Goal: Task Accomplishment & Management: Use online tool/utility

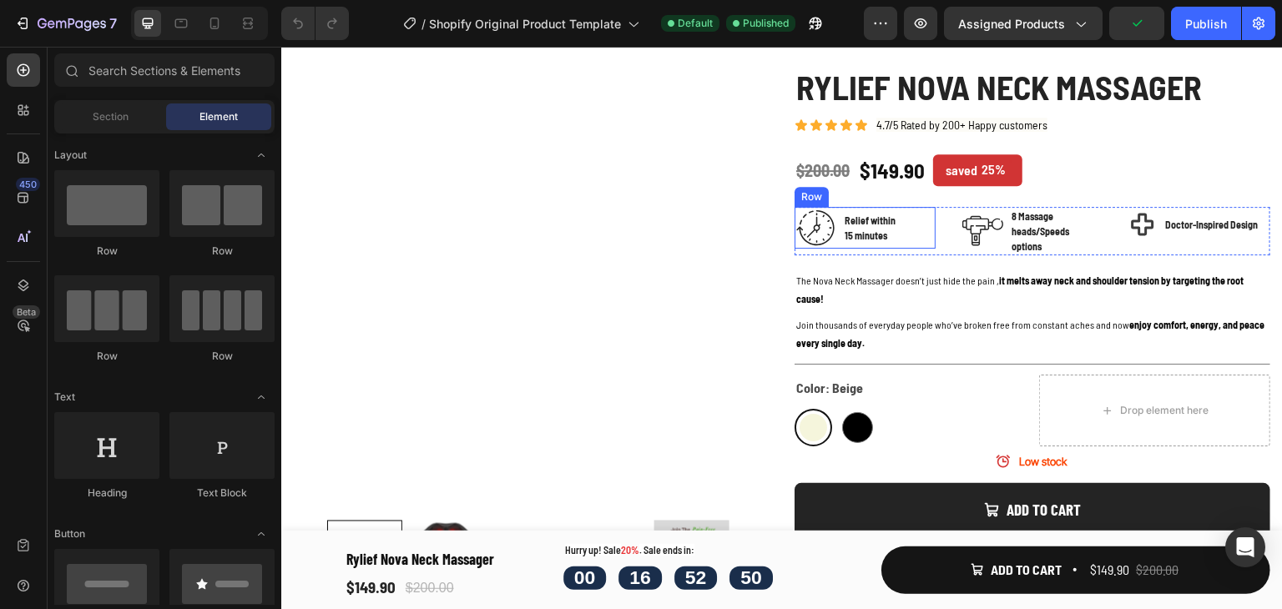
scroll to position [250, 0]
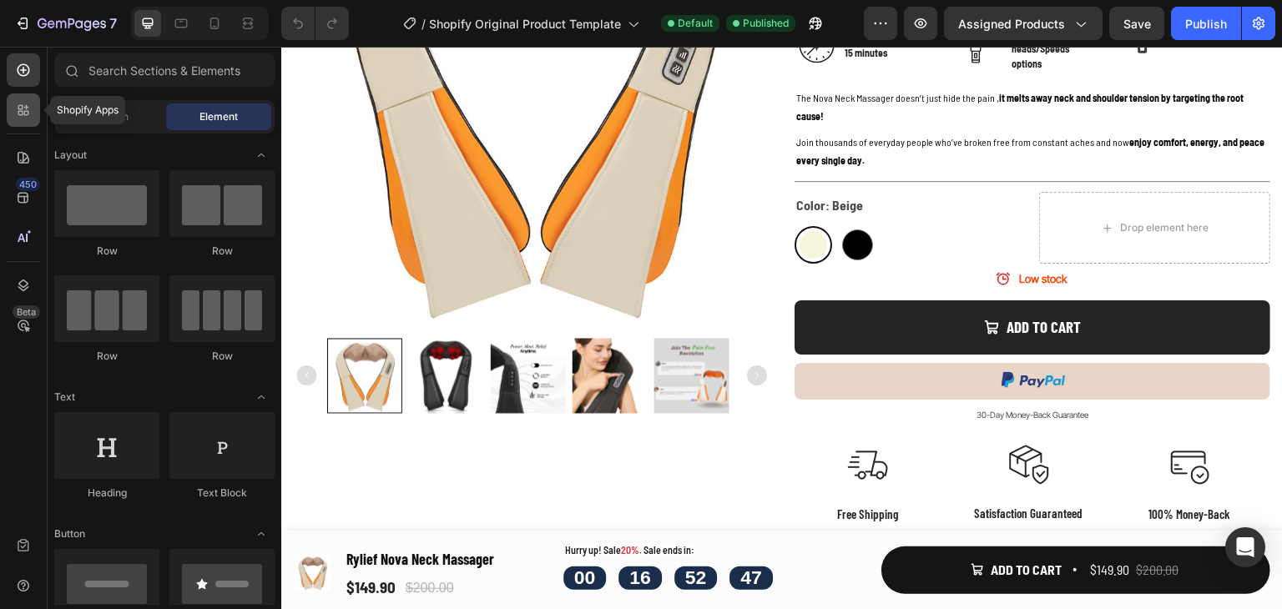
click at [20, 106] on icon at bounding box center [23, 110] width 17 height 17
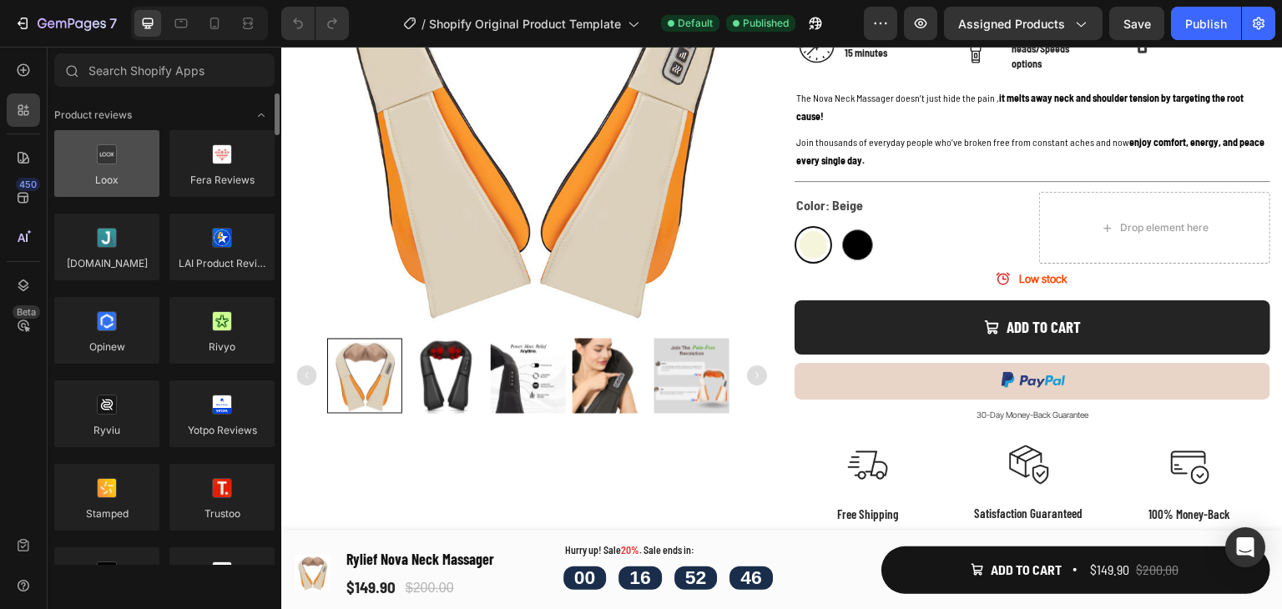
click at [106, 171] on div at bounding box center [106, 163] width 105 height 67
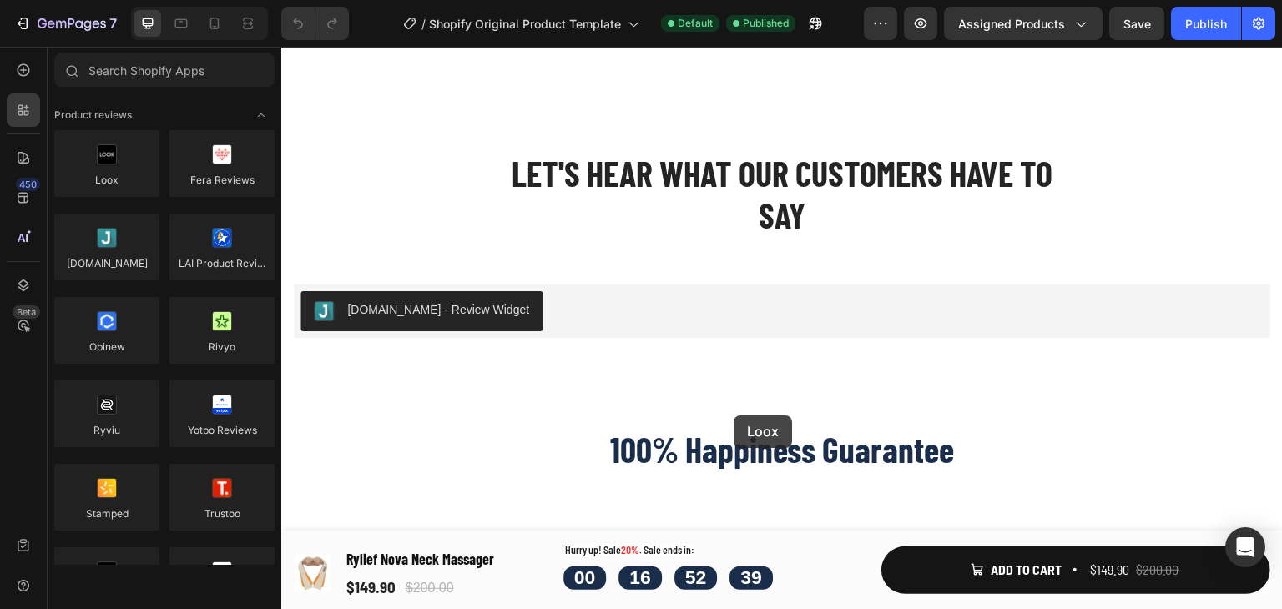
scroll to position [6011, 0]
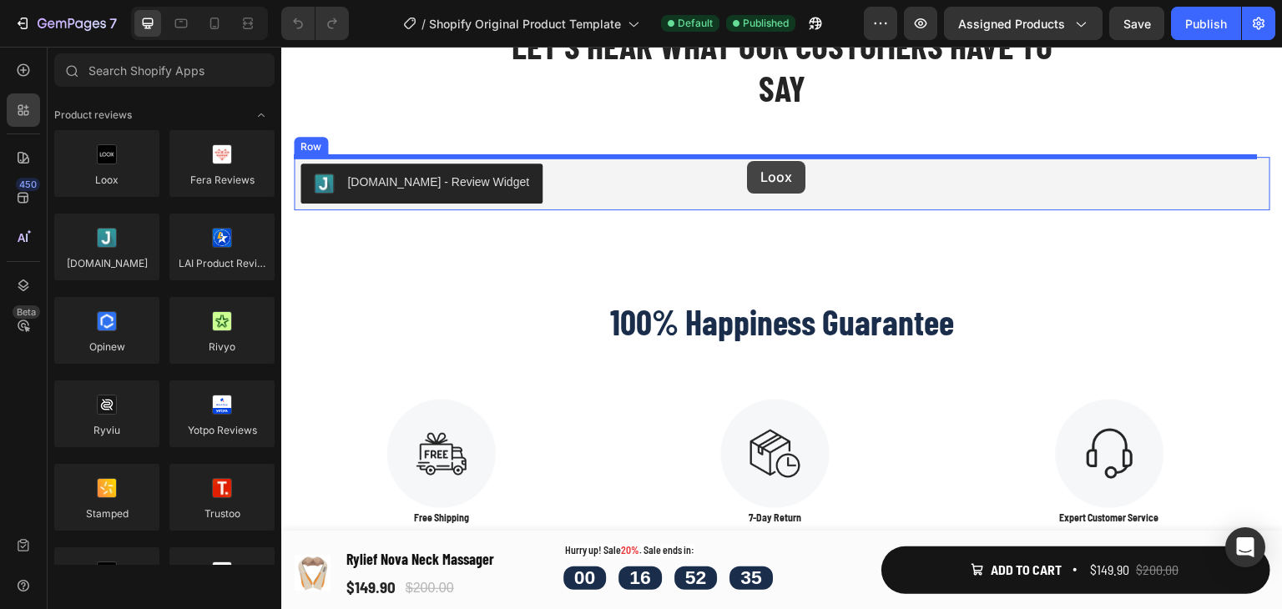
drag, startPoint x: 387, startPoint y: 218, endPoint x: 747, endPoint y: 161, distance: 364.3
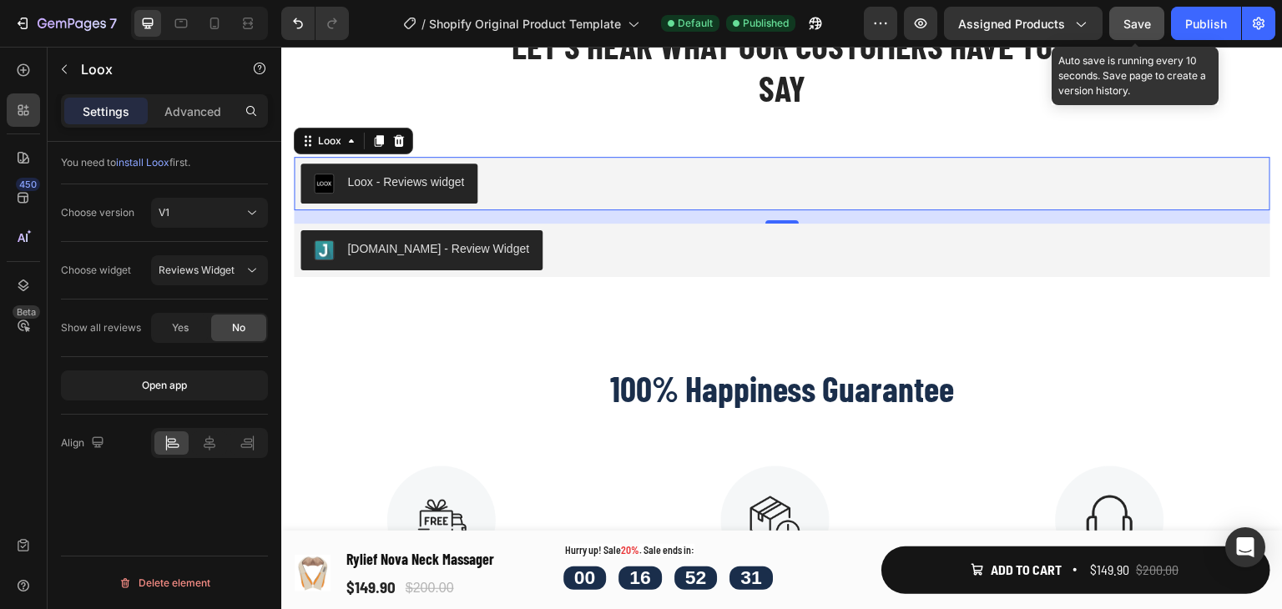
click at [1155, 19] on button "Save" at bounding box center [1136, 23] width 55 height 33
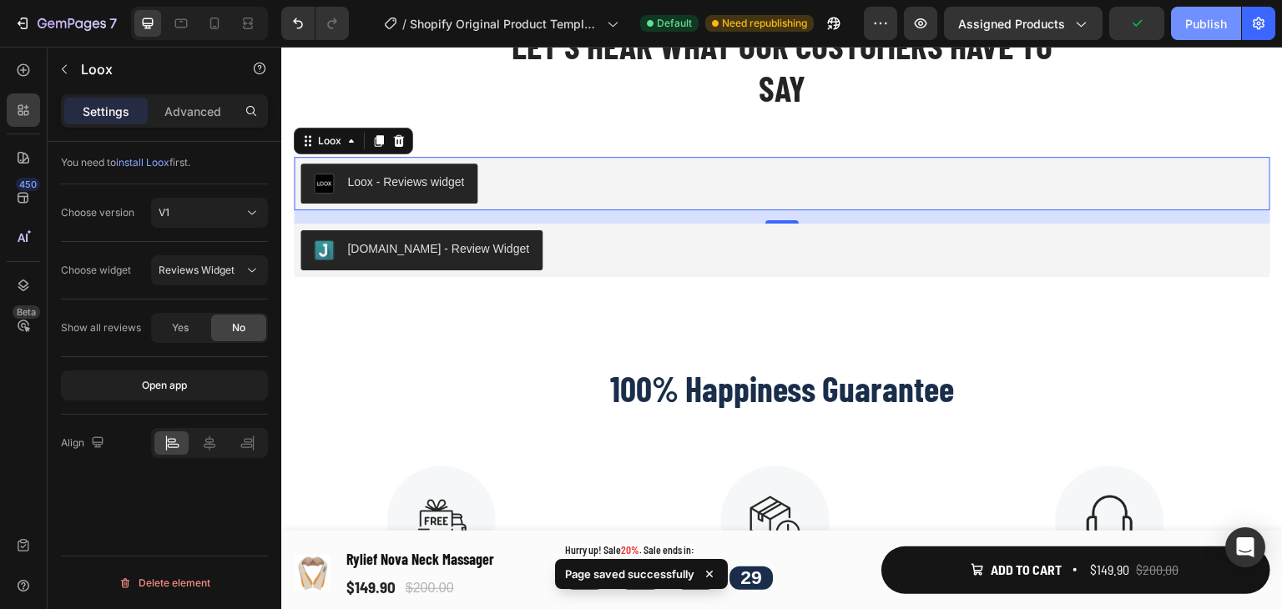
click at [1192, 24] on div "Publish" at bounding box center [1206, 24] width 42 height 18
click at [220, 211] on div "V1" at bounding box center [201, 212] width 85 height 15
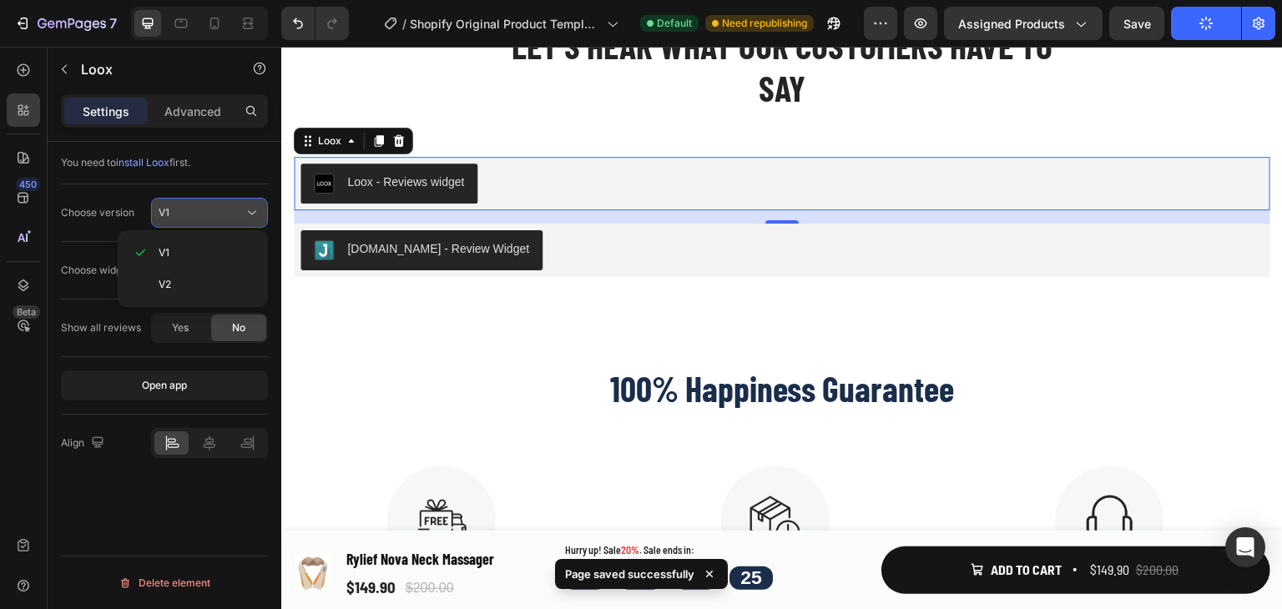
click at [220, 211] on div "V1" at bounding box center [201, 212] width 85 height 15
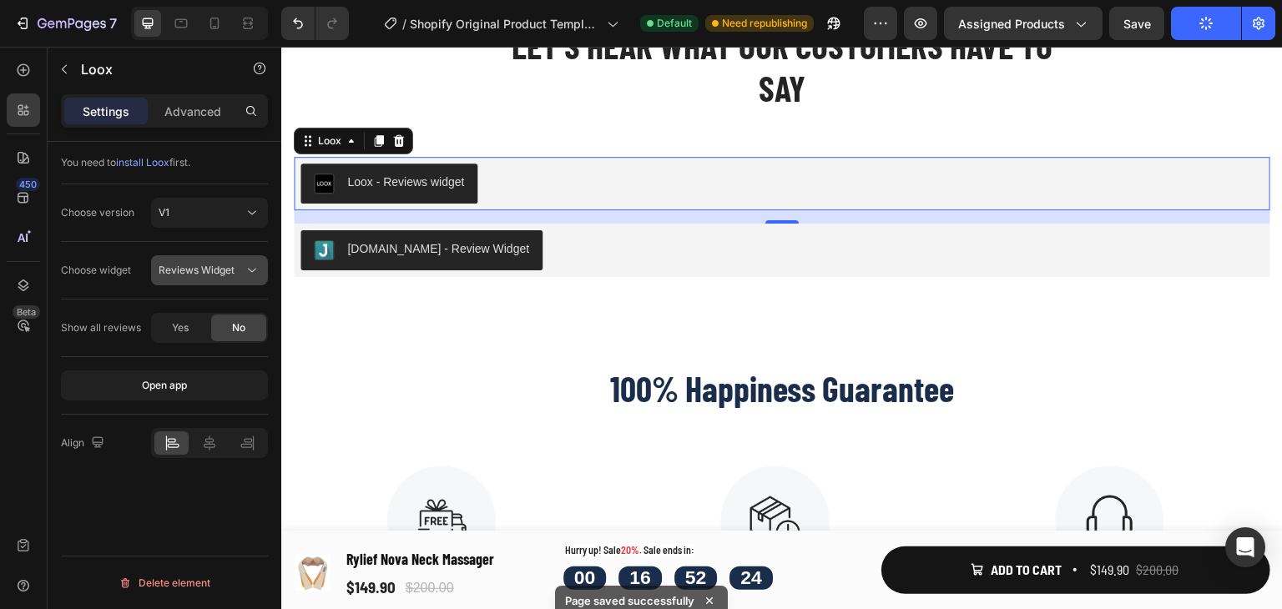
click at [195, 264] on span "Reviews Widget" at bounding box center [197, 270] width 76 height 13
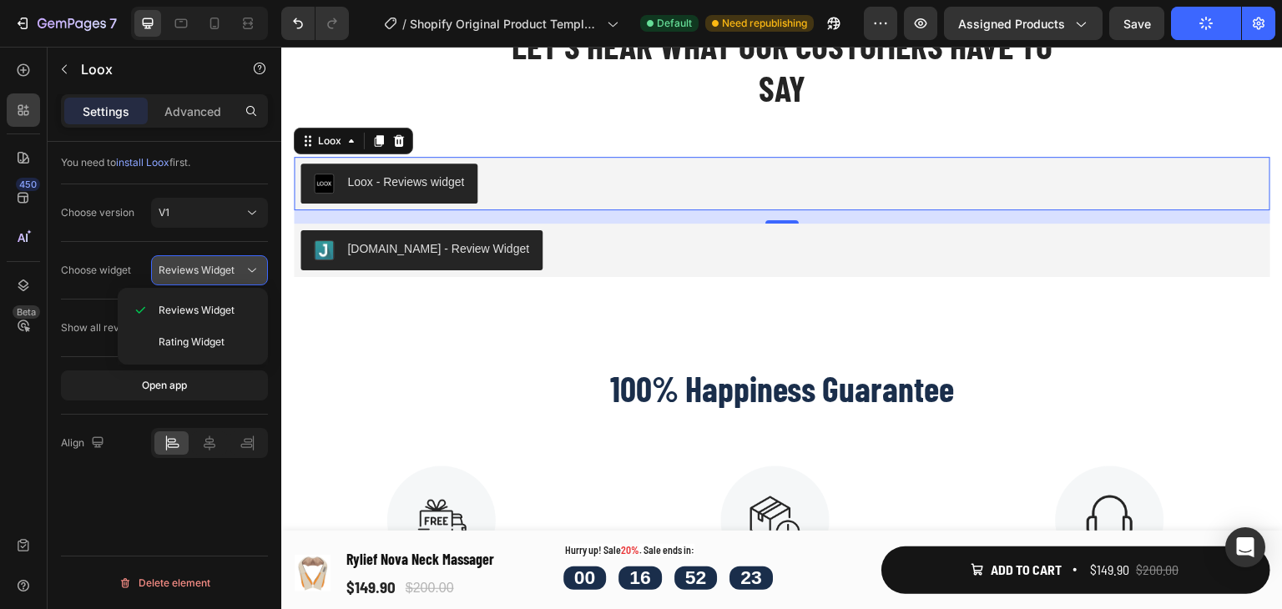
click at [195, 264] on span "Reviews Widget" at bounding box center [197, 270] width 76 height 13
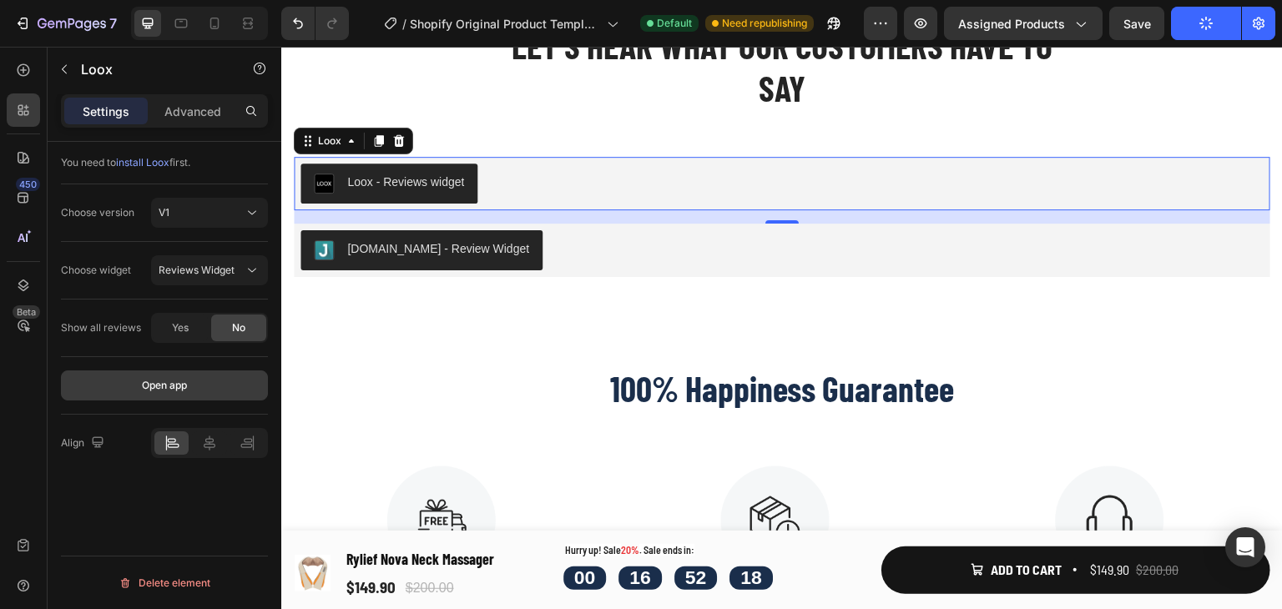
click at [194, 388] on button "Open app" at bounding box center [164, 386] width 207 height 30
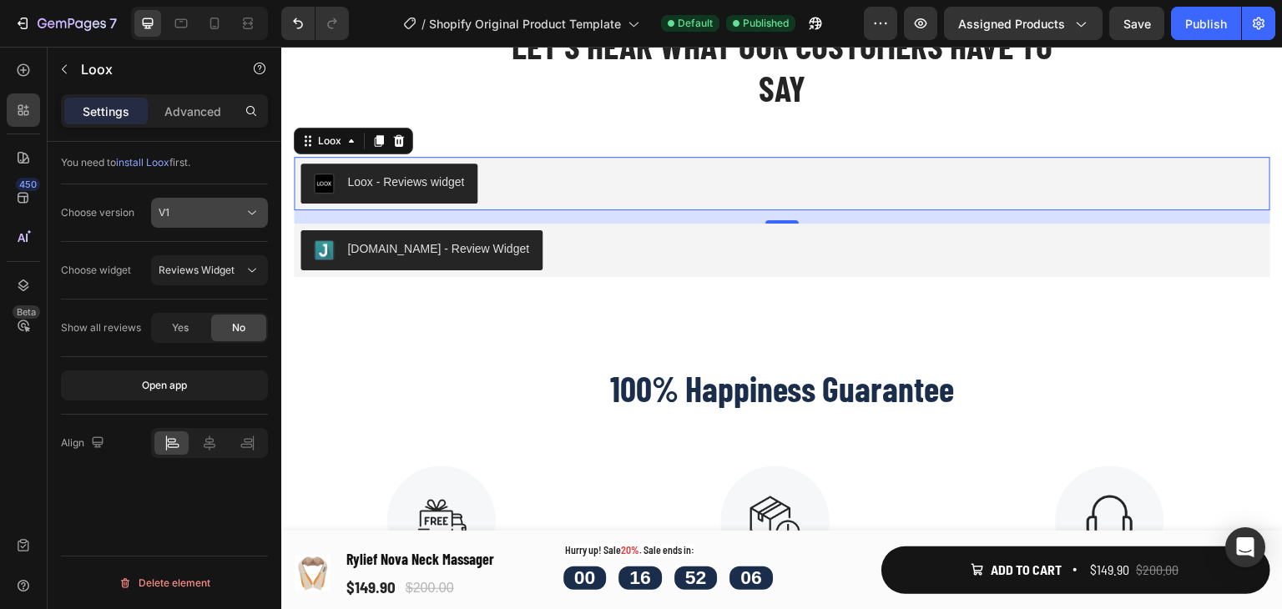
click at [183, 217] on div "V1" at bounding box center [201, 212] width 85 height 15
click at [179, 283] on p "V2" at bounding box center [206, 284] width 95 height 15
click at [201, 206] on div "V2" at bounding box center [201, 212] width 85 height 15
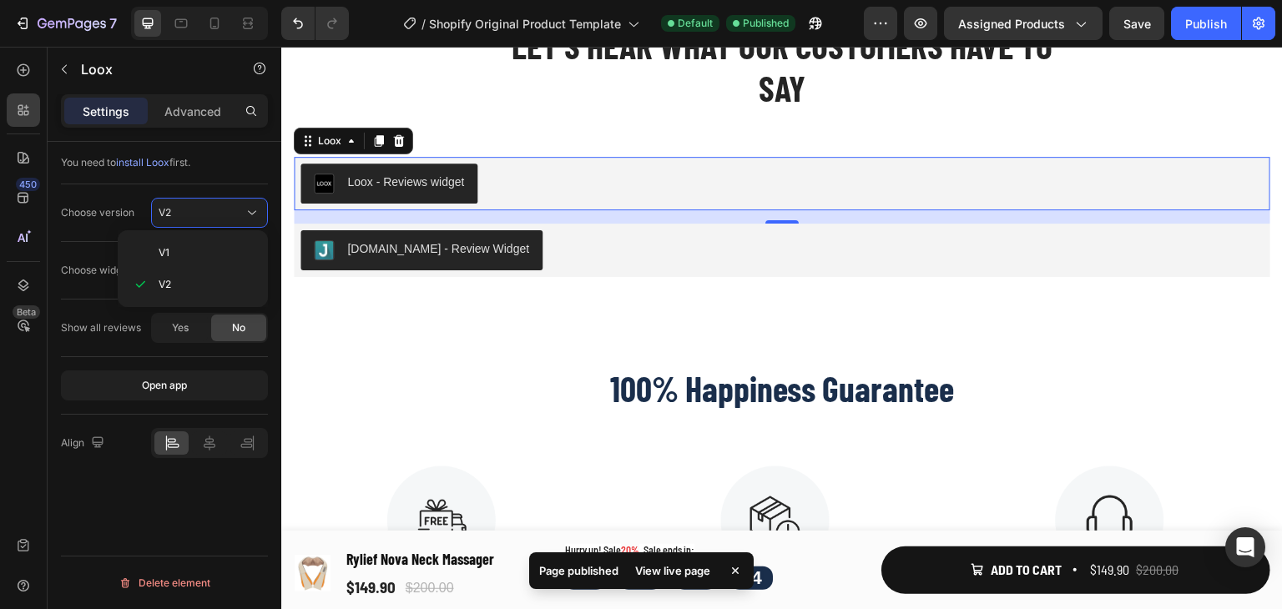
click at [198, 234] on div "V1 V2" at bounding box center [193, 268] width 150 height 77
click at [196, 245] on p "V1" at bounding box center [206, 252] width 95 height 15
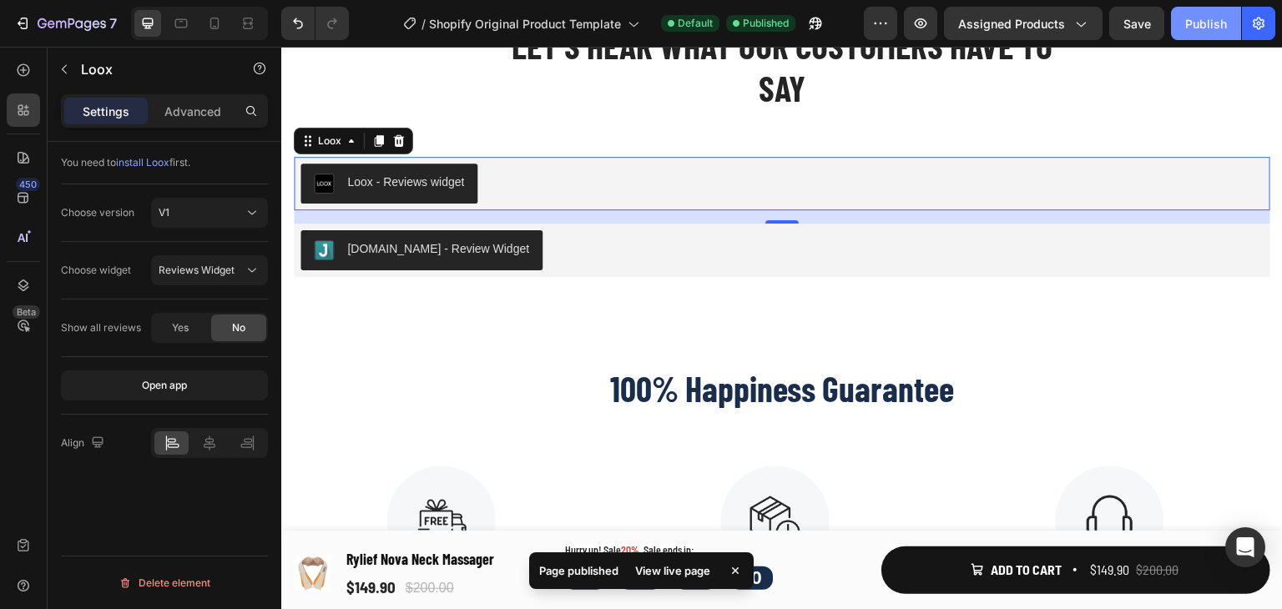
click at [1192, 24] on div "Publish" at bounding box center [1206, 24] width 42 height 18
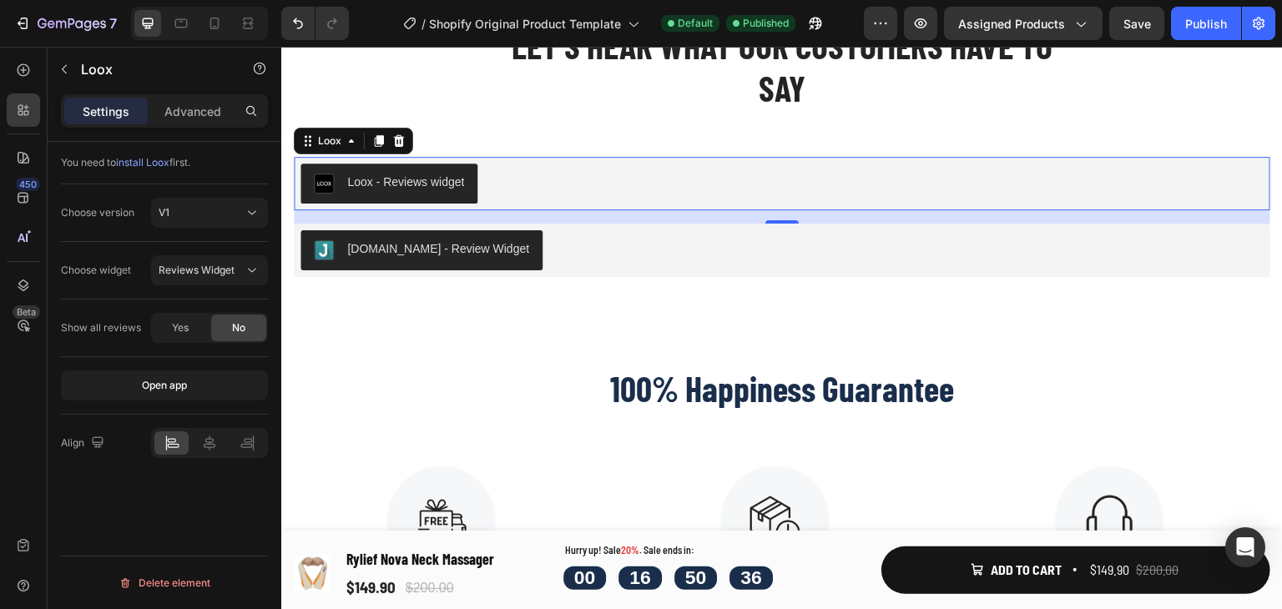
click at [531, 195] on div "Loox - Reviews widget" at bounding box center [782, 184] width 963 height 40
click at [560, 188] on div "Loox - Reviews widget" at bounding box center [782, 184] width 963 height 40
click at [244, 213] on icon at bounding box center [252, 213] width 17 height 17
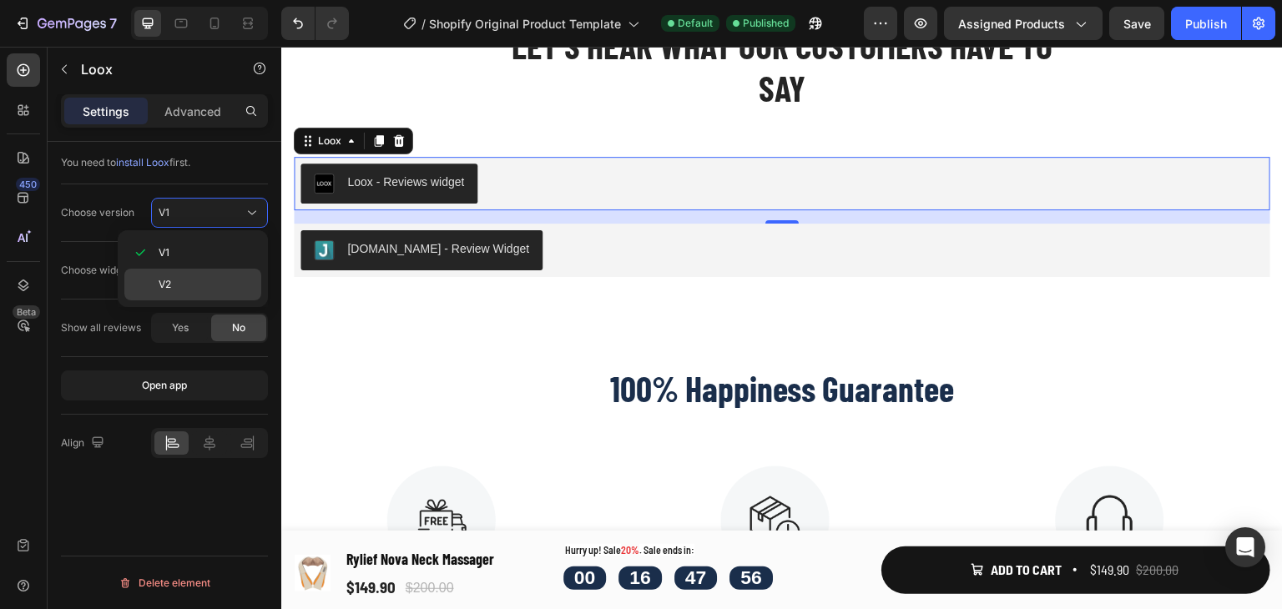
click at [234, 274] on div "V2" at bounding box center [192, 285] width 137 height 32
click at [242, 215] on div "V2" at bounding box center [201, 212] width 85 height 15
click at [245, 248] on p "V1" at bounding box center [206, 252] width 95 height 15
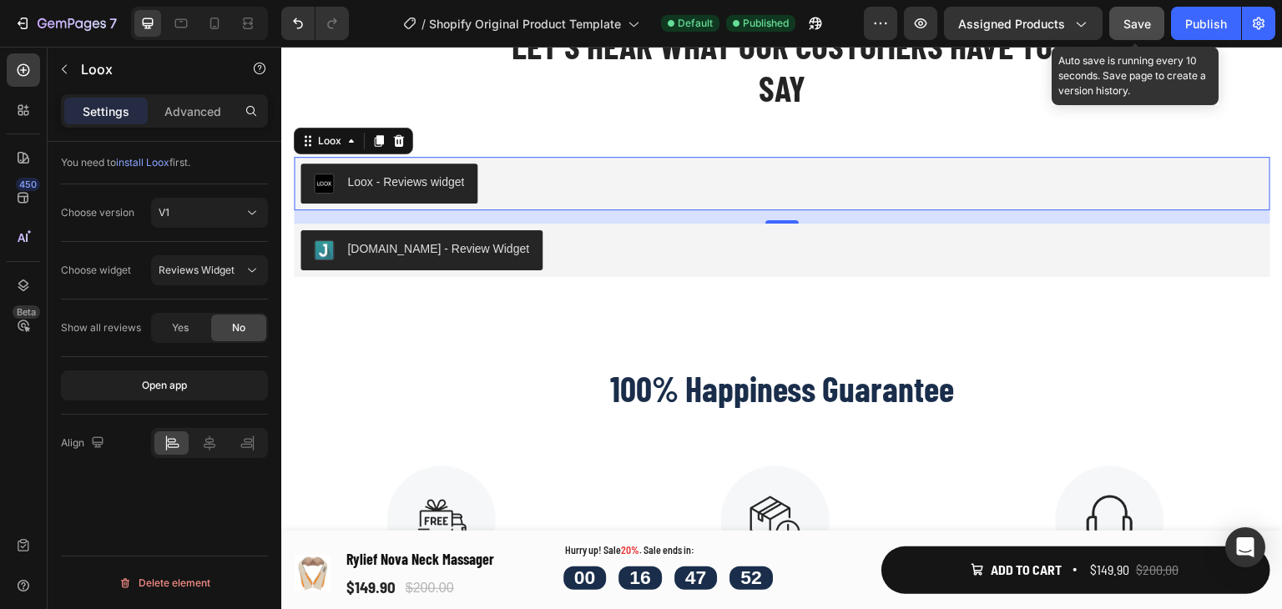
click at [1136, 24] on span "Save" at bounding box center [1138, 24] width 28 height 14
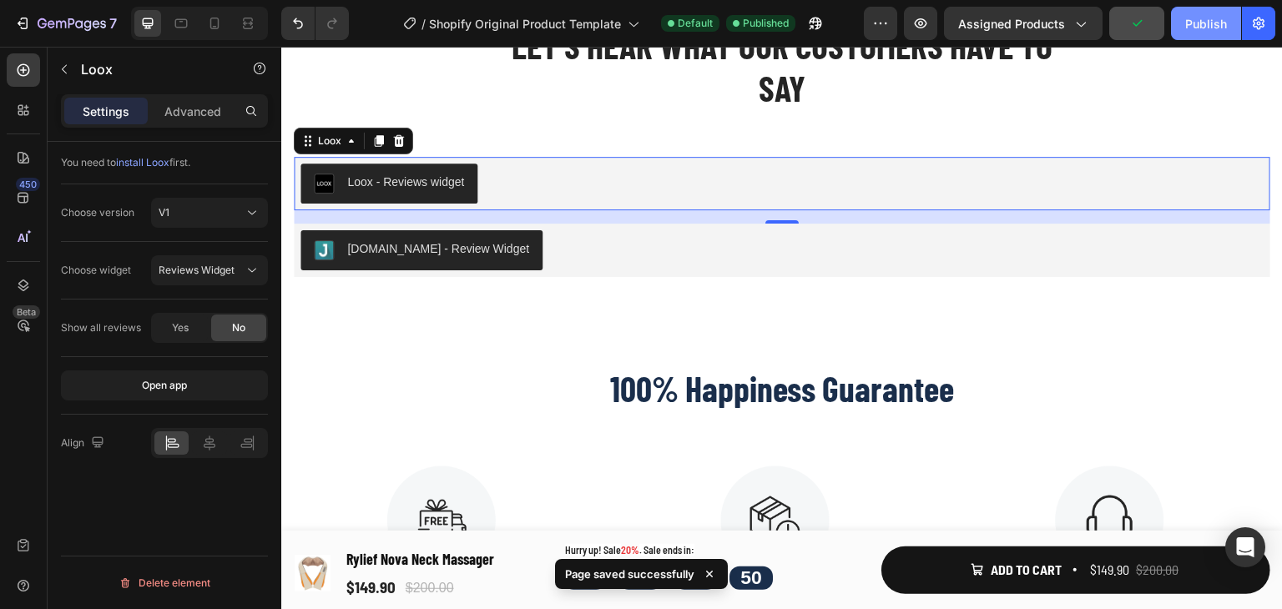
click at [1224, 24] on div "Publish" at bounding box center [1206, 24] width 42 height 18
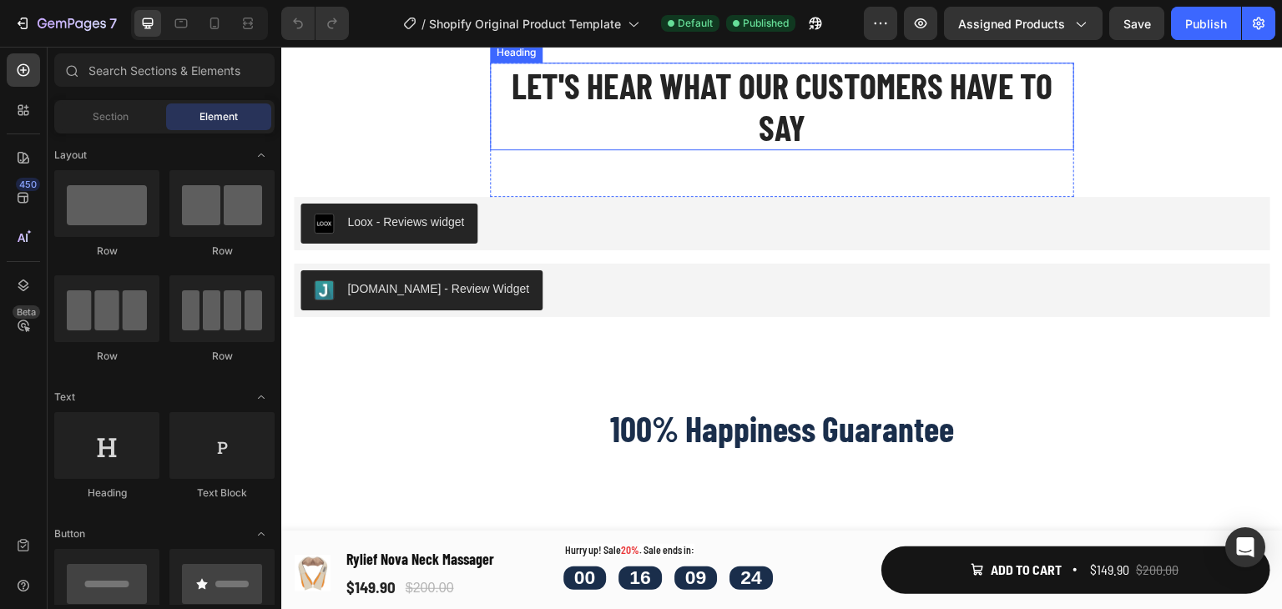
scroll to position [6004, 0]
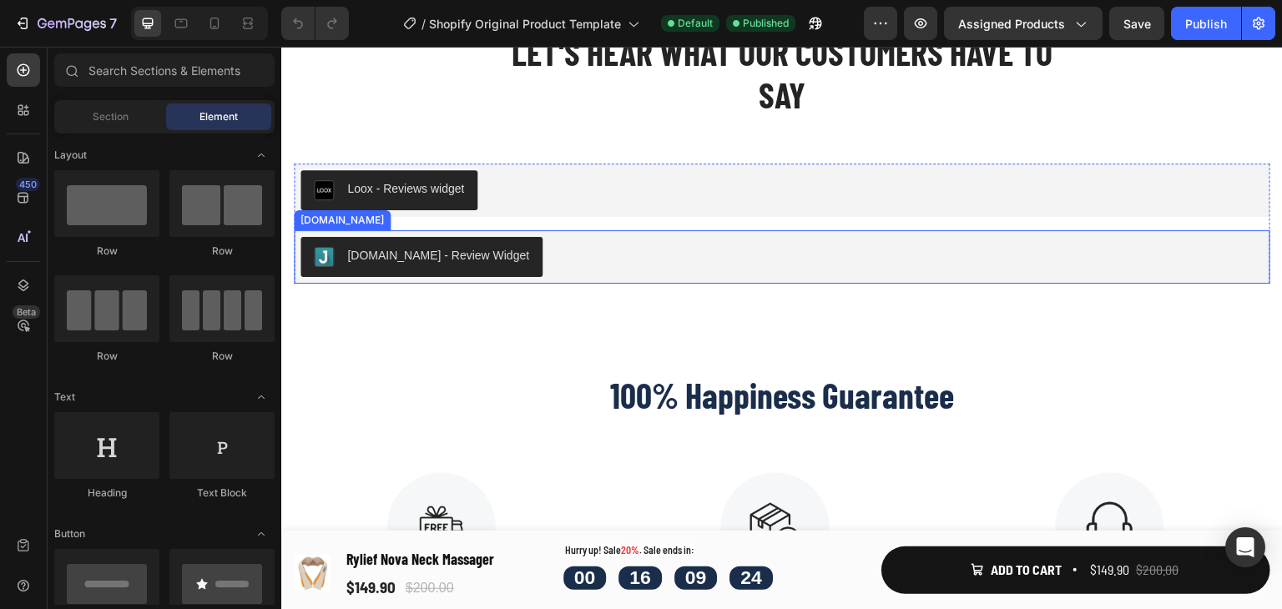
click at [584, 263] on div "[DOMAIN_NAME] - Review Widget" at bounding box center [782, 257] width 963 height 40
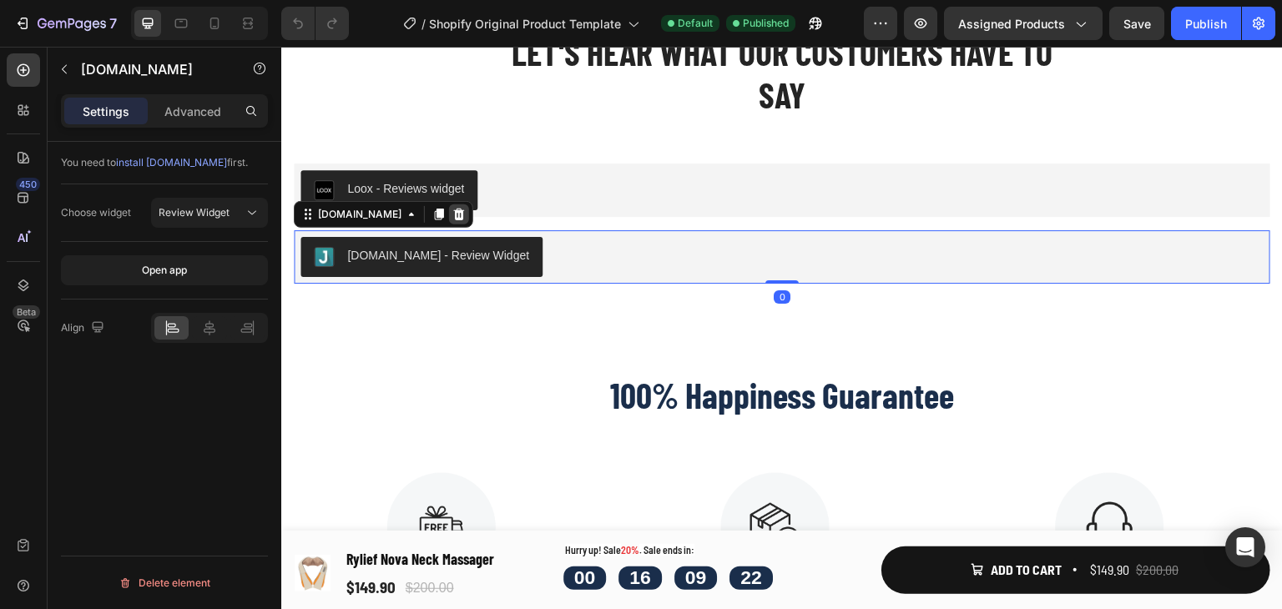
click at [452, 215] on icon at bounding box center [458, 214] width 13 height 13
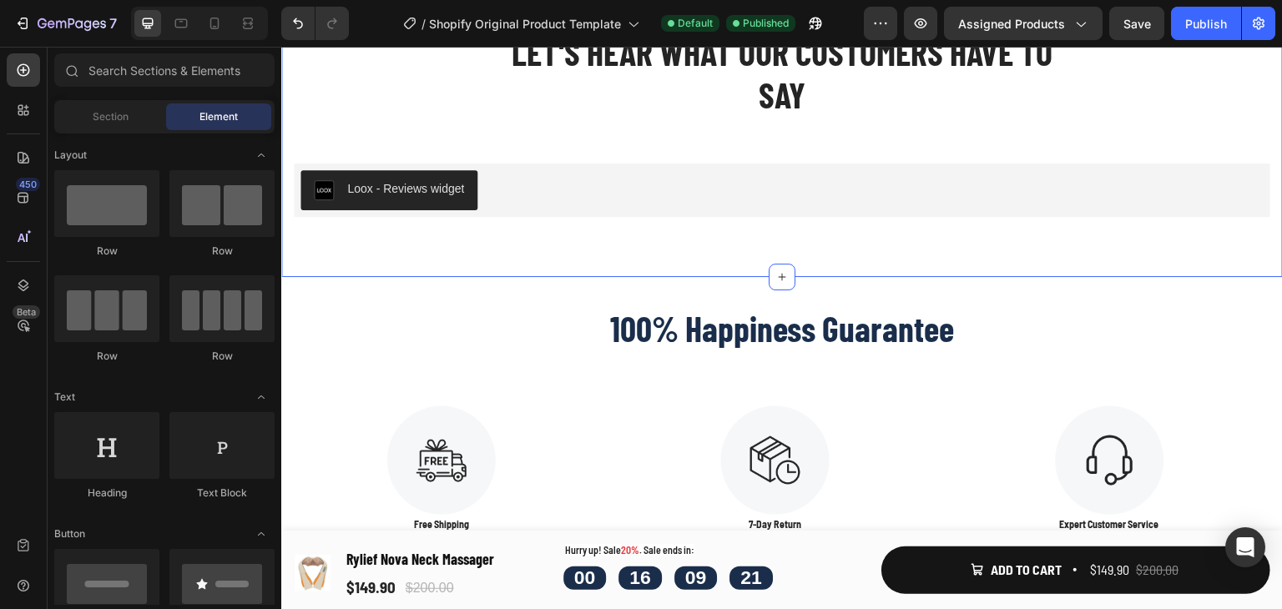
click at [877, 264] on div "Let's Hear What Our Customers Have To Say Heading Row Loox - Reviews widget Loo…" at bounding box center [782, 123] width 1002 height 308
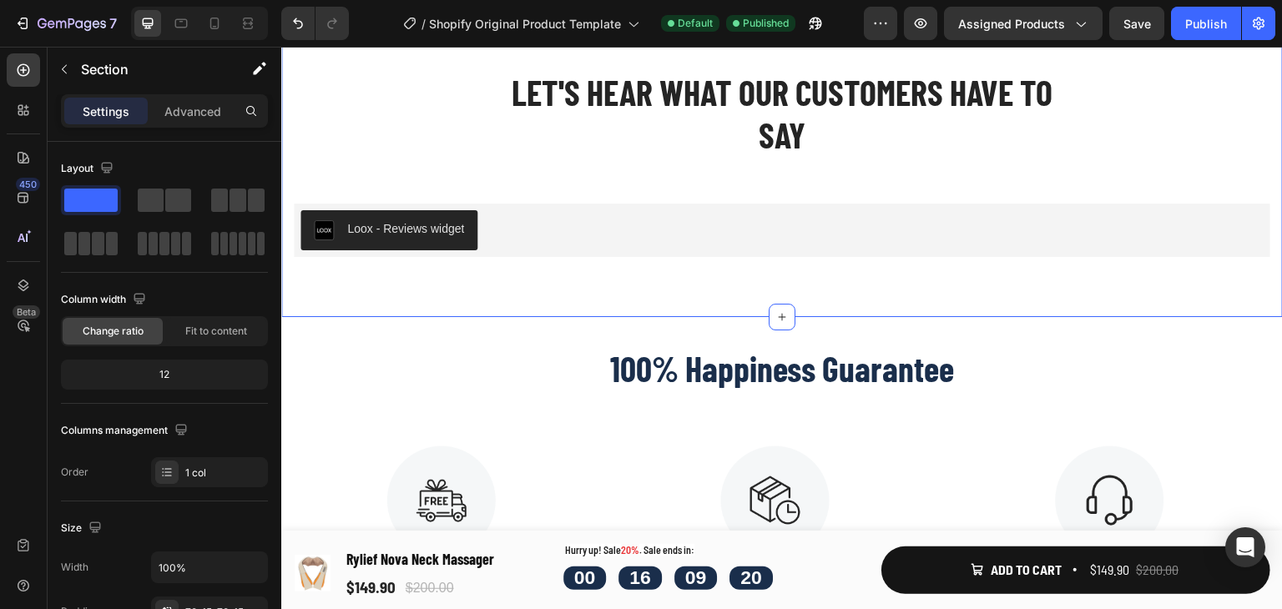
scroll to position [5837, 0]
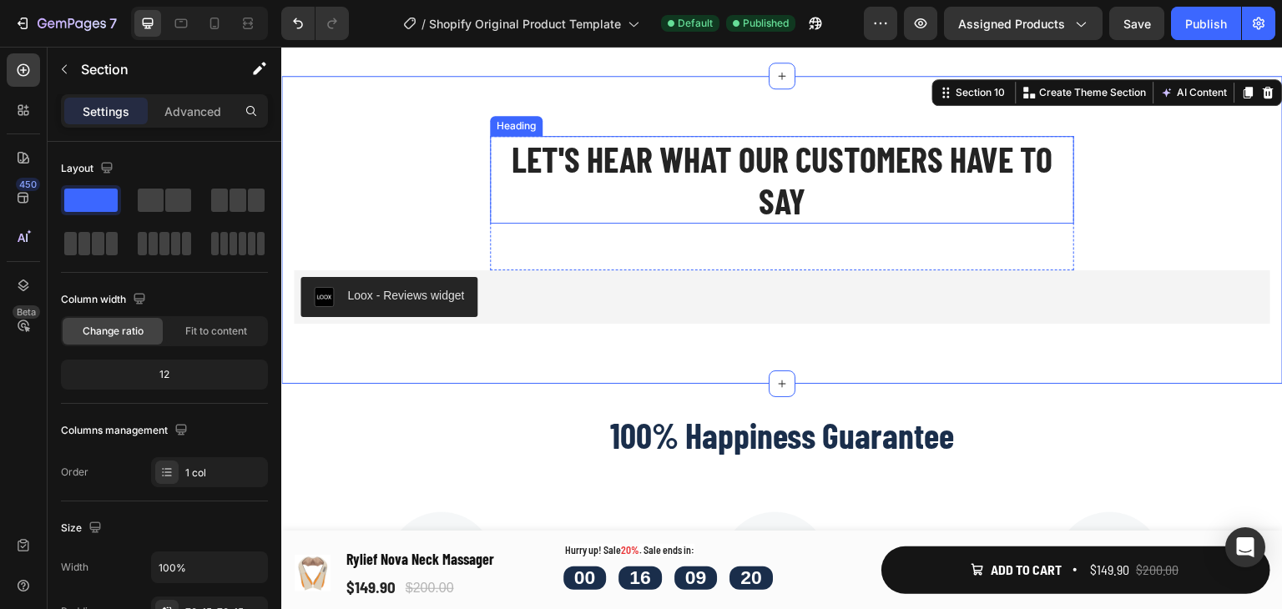
click at [806, 224] on h2 "Let's Hear What Our Customers Have To Say" at bounding box center [782, 180] width 584 height 88
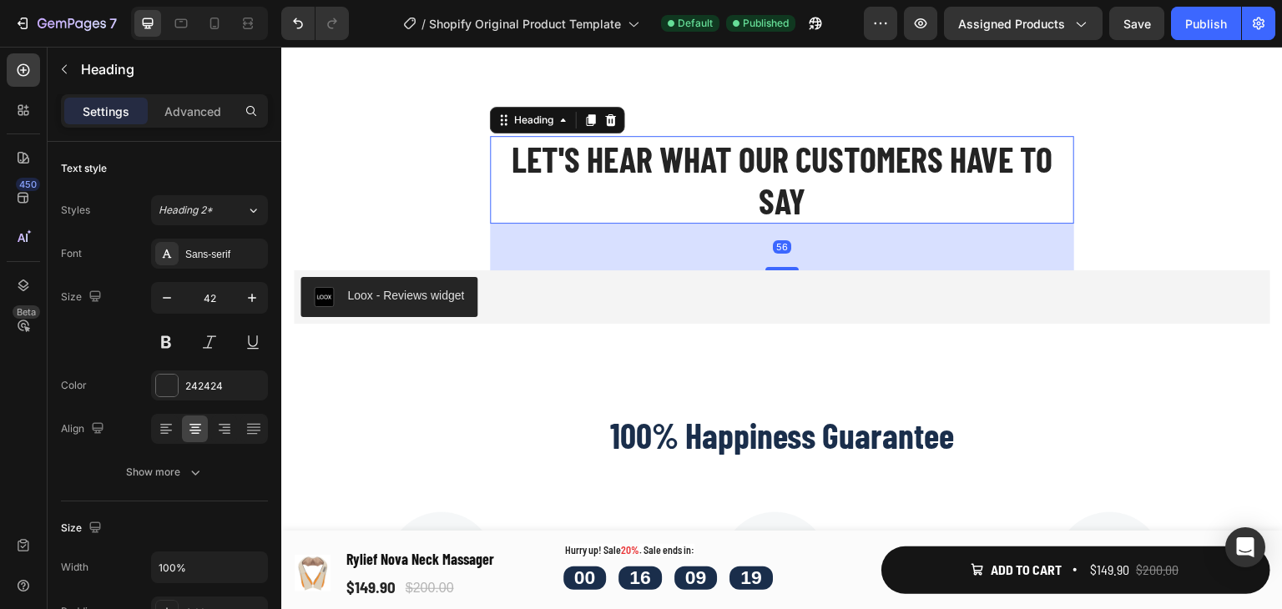
click at [806, 224] on h2 "Let's Hear What Our Customers Have To Say" at bounding box center [782, 180] width 584 height 88
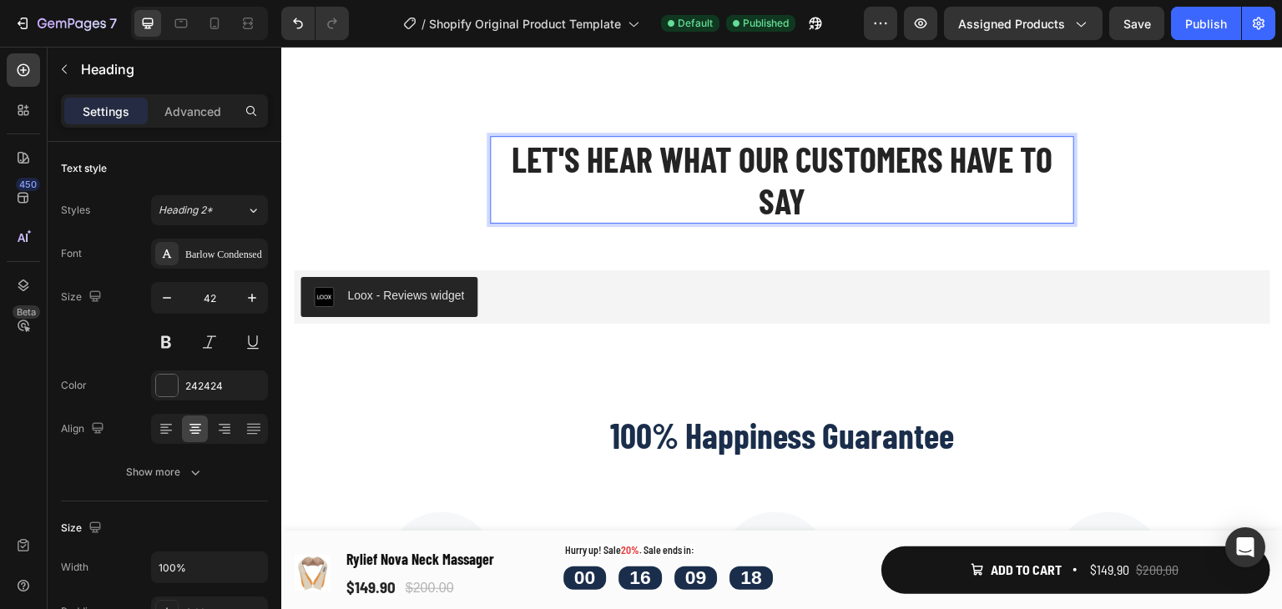
drag, startPoint x: 806, startPoint y: 251, endPoint x: 618, endPoint y: 230, distance: 189.0
click at [618, 222] on p "Let's Hear What Our Customers Have To Say" at bounding box center [782, 180] width 581 height 84
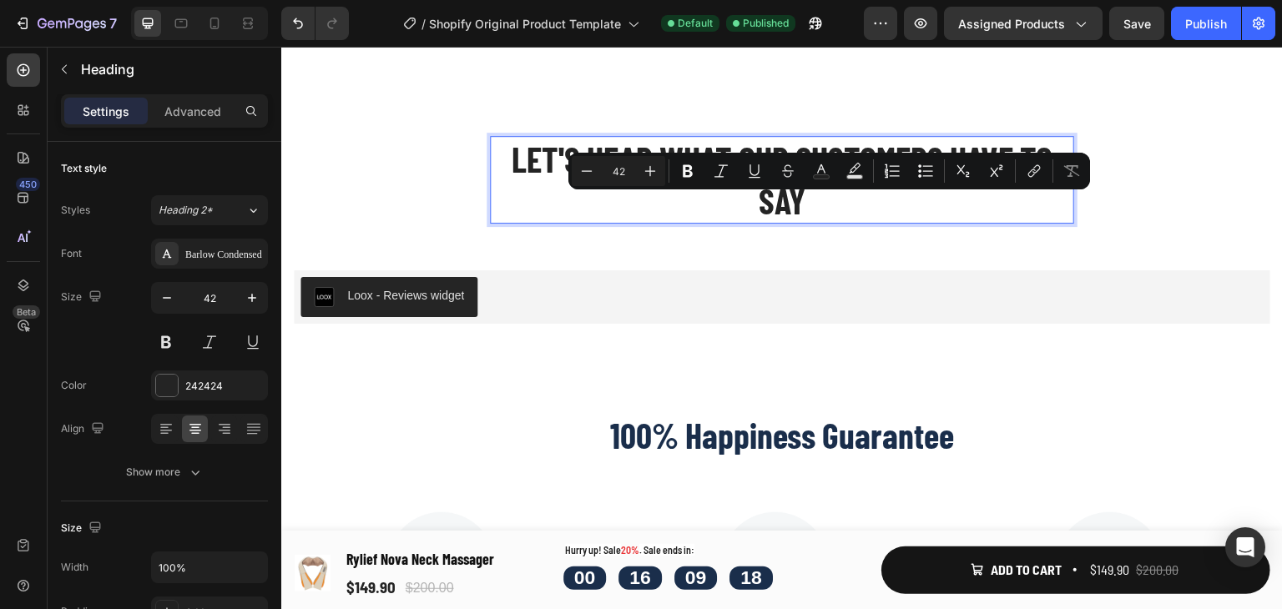
click at [612, 222] on p "Let's Hear What Our Customers Have To Say" at bounding box center [782, 180] width 581 height 84
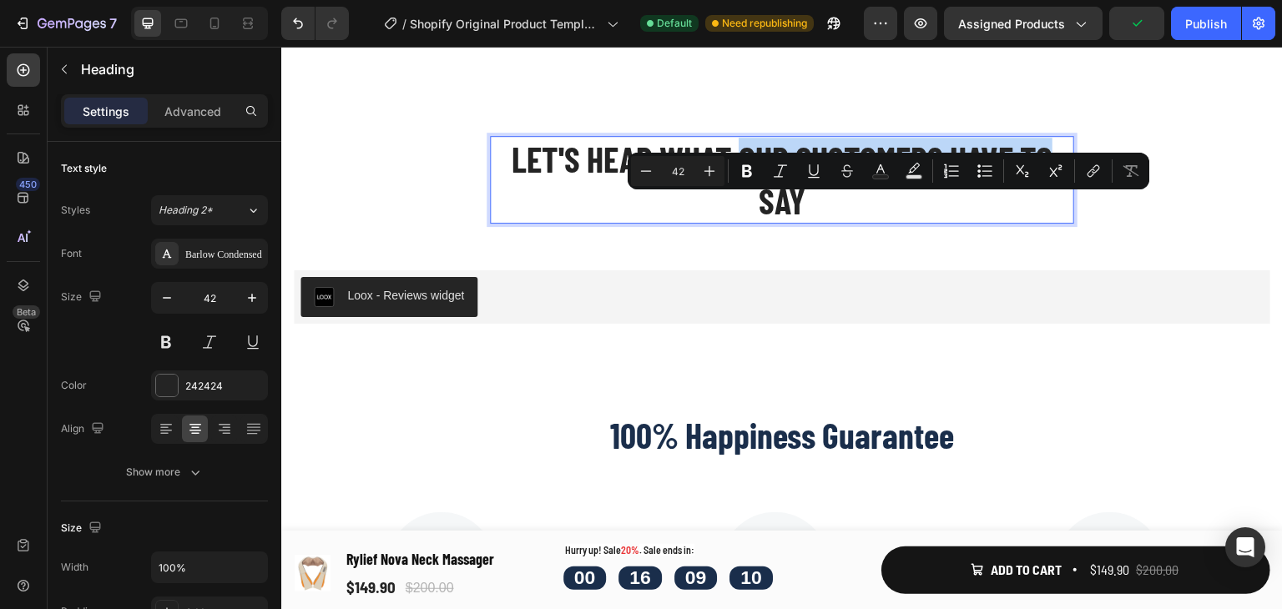
drag, startPoint x: 730, startPoint y: 219, endPoint x: 1055, endPoint y: 226, distance: 325.7
click at [1055, 222] on p "Let's Hear What Our Customers Have To Say" at bounding box center [782, 180] width 581 height 84
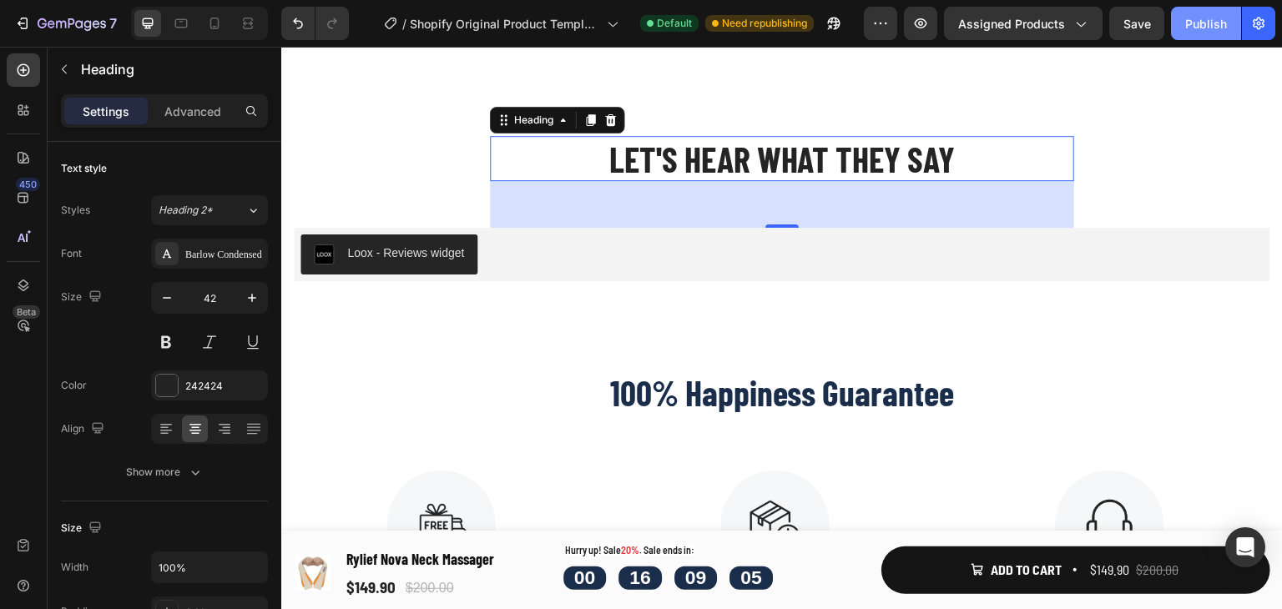
click at [1189, 8] on button "Publish" at bounding box center [1206, 23] width 70 height 33
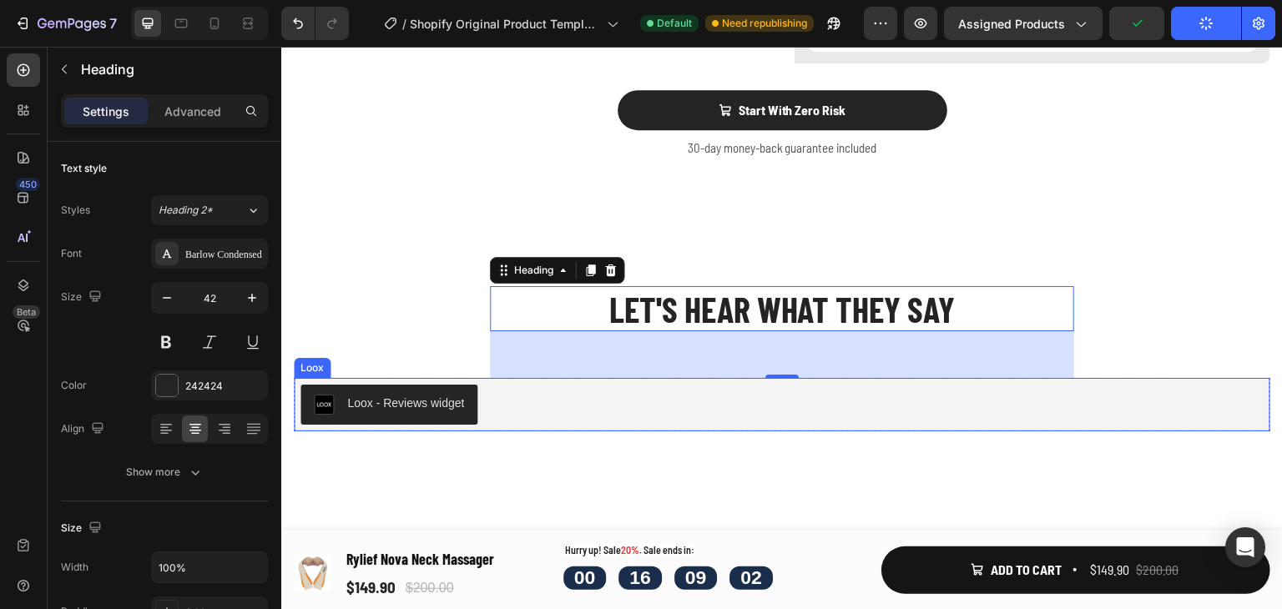
scroll to position [5670, 0]
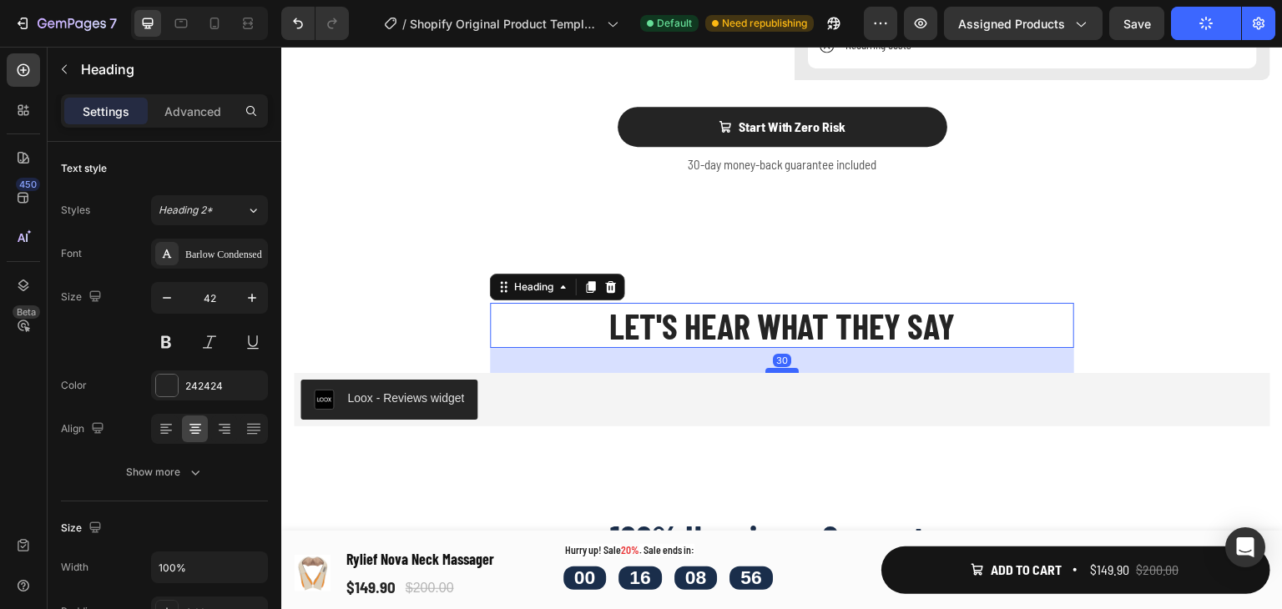
drag, startPoint x: 780, startPoint y: 451, endPoint x: 790, endPoint y: 429, distance: 23.9
click at [790, 373] on div at bounding box center [782, 370] width 33 height 5
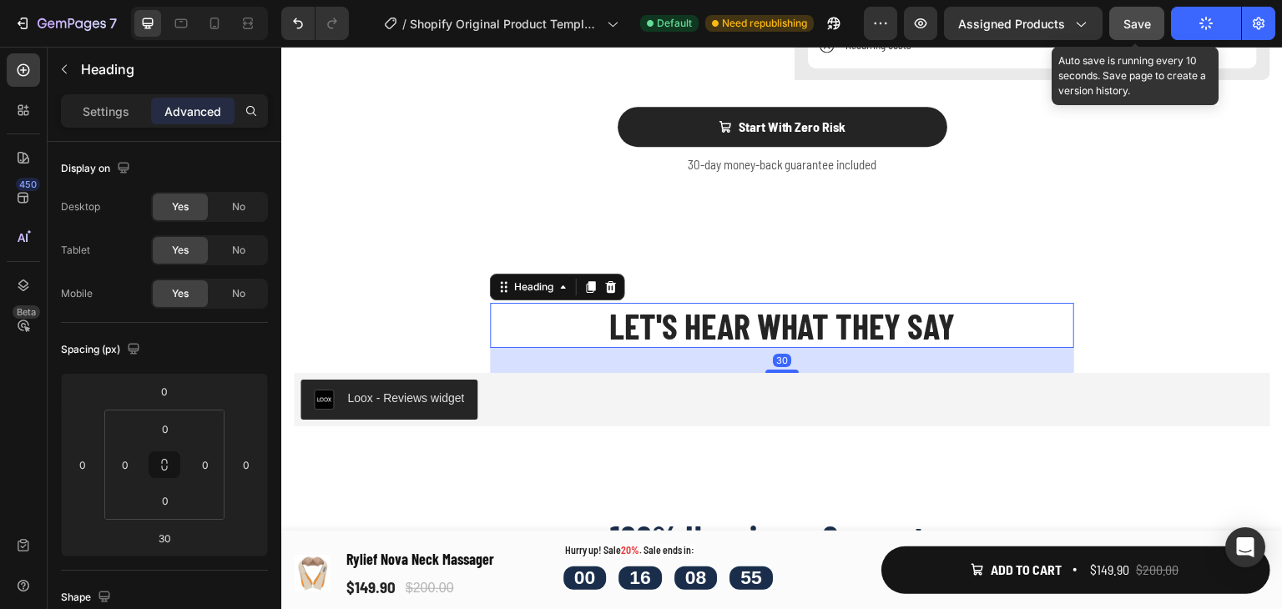
click at [1150, 28] on span "Save" at bounding box center [1138, 24] width 28 height 14
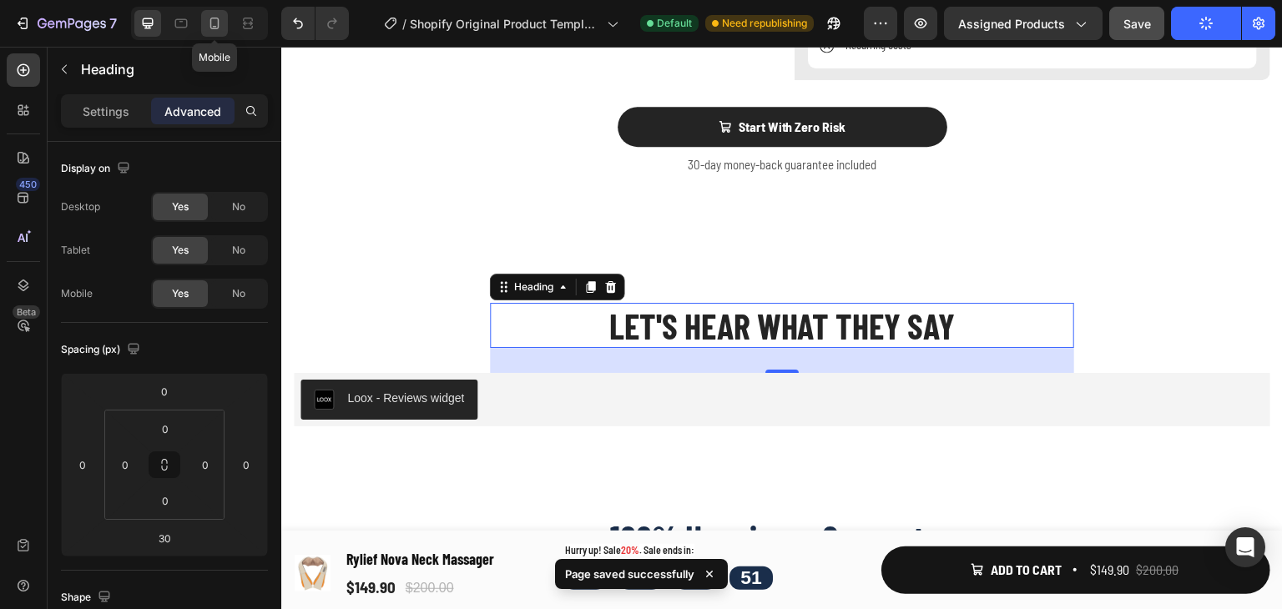
click at [210, 31] on icon at bounding box center [214, 23] width 17 height 17
type input "49"
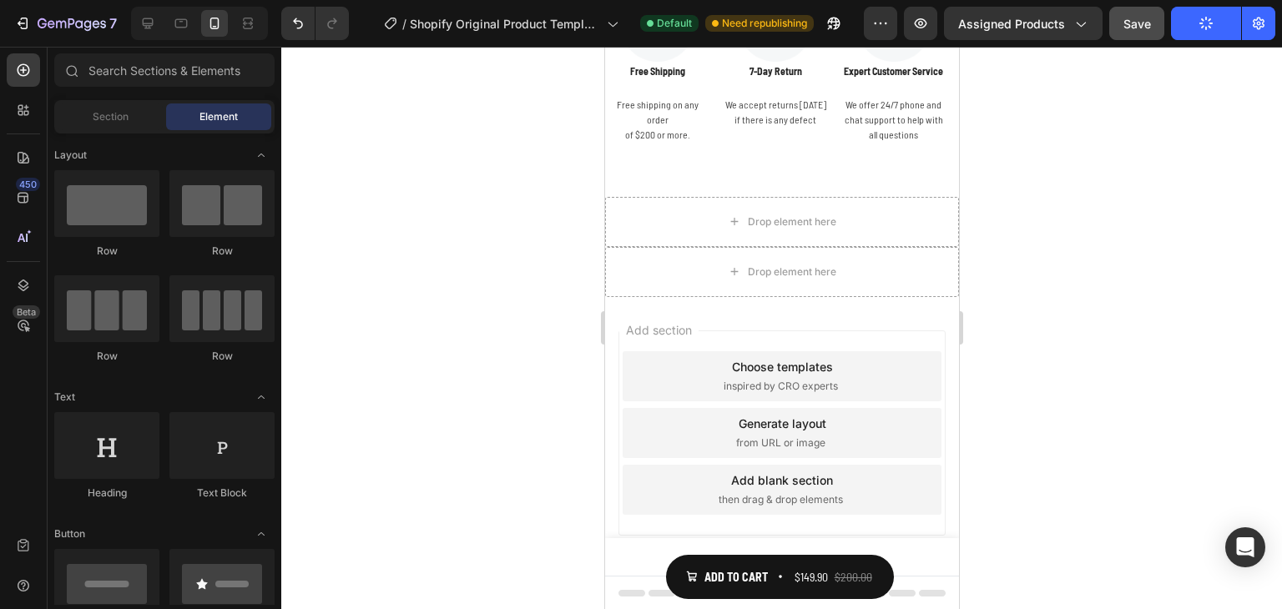
scroll to position [6051, 0]
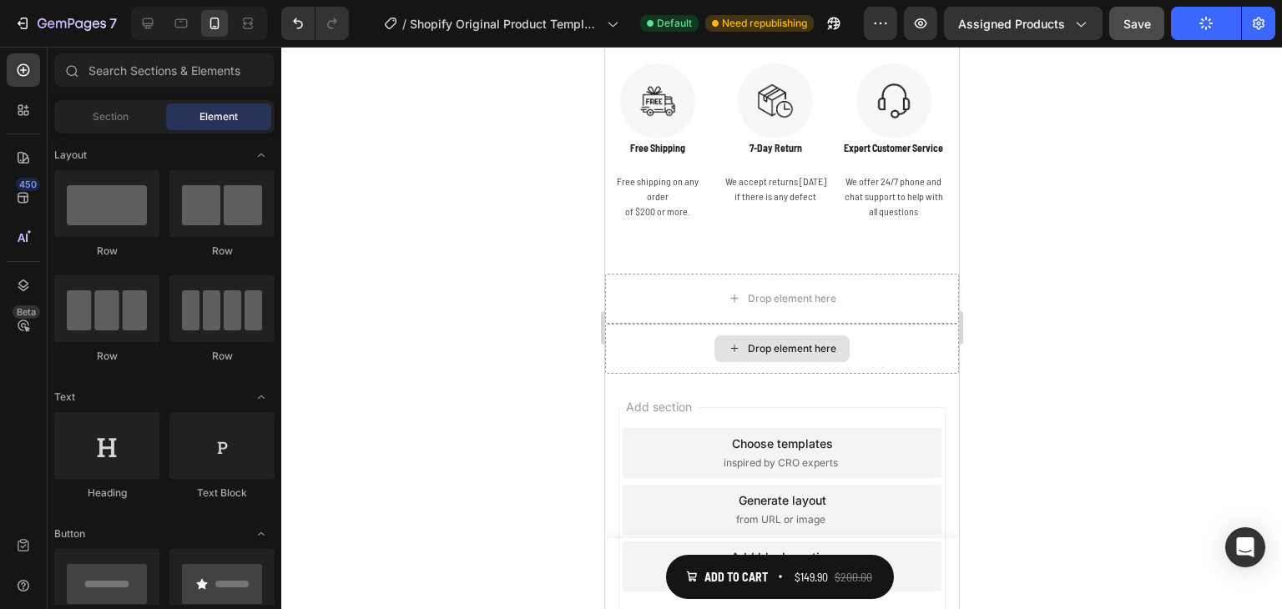
click at [857, 345] on div "Drop element here" at bounding box center [781, 349] width 354 height 50
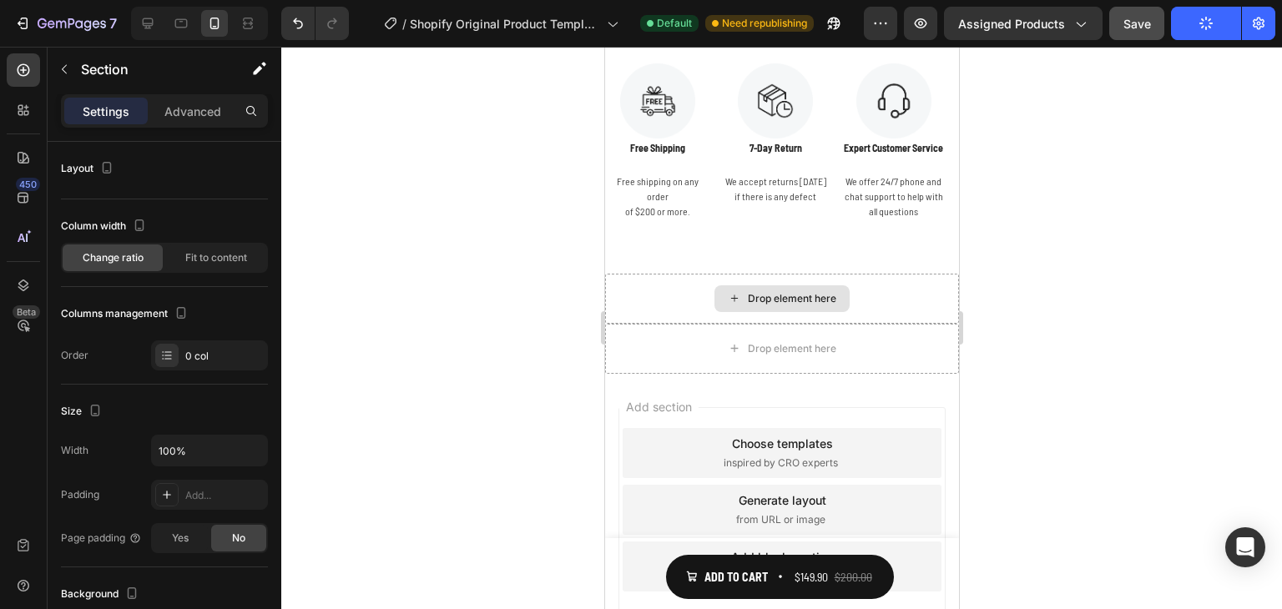
click at [856, 296] on div "Drop element here" at bounding box center [781, 299] width 354 height 50
